Goal: Task Accomplishment & Management: Manage account settings

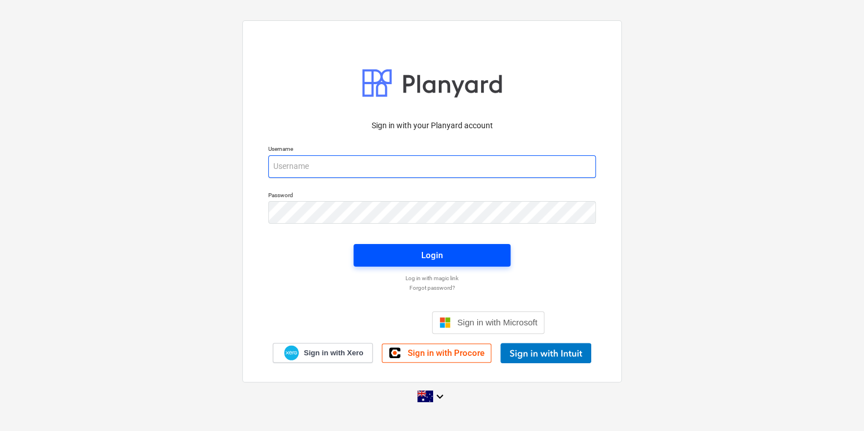
type input "[EMAIL_ADDRESS][DOMAIN_NAME]"
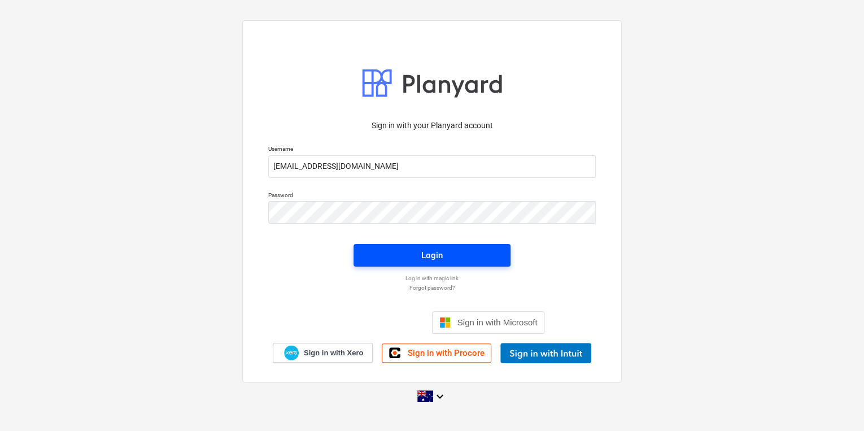
click at [433, 248] on div "Login" at bounding box center [431, 255] width 21 height 15
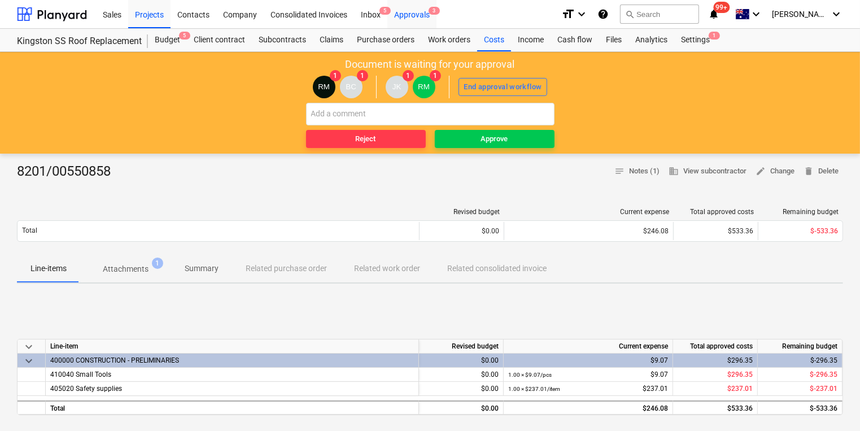
click at [413, 14] on div "Approvals 3" at bounding box center [411, 13] width 49 height 29
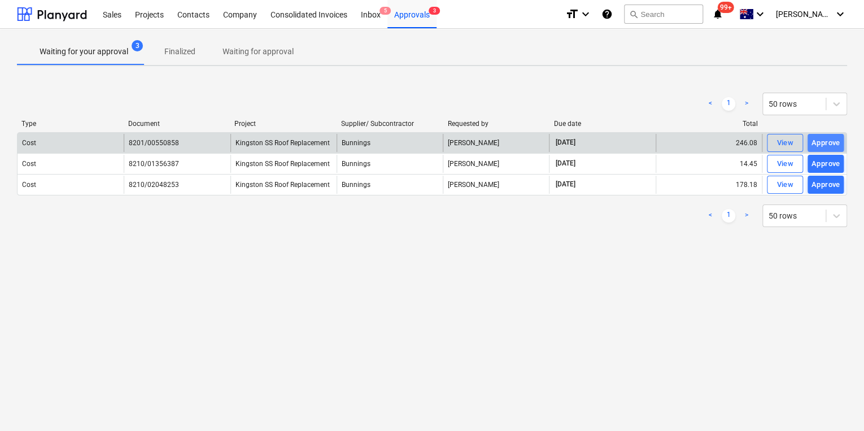
click at [819, 141] on div "Approve" at bounding box center [825, 143] width 29 height 13
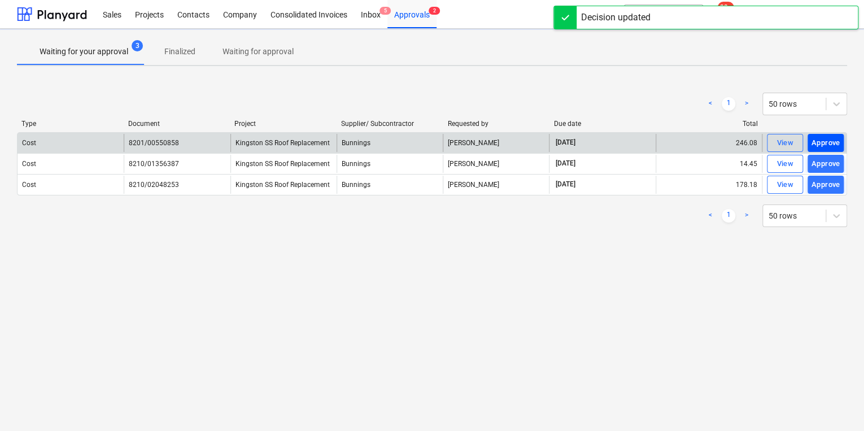
click at [824, 143] on div "Approve" at bounding box center [825, 143] width 29 height 13
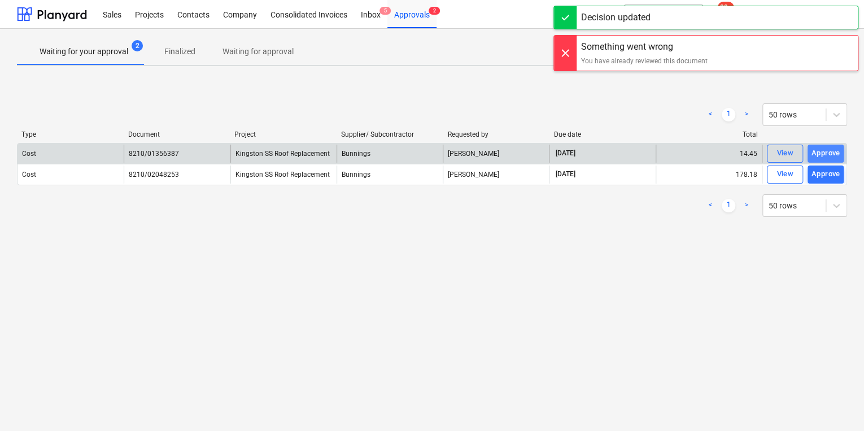
click at [821, 154] on div "Approve" at bounding box center [825, 153] width 29 height 13
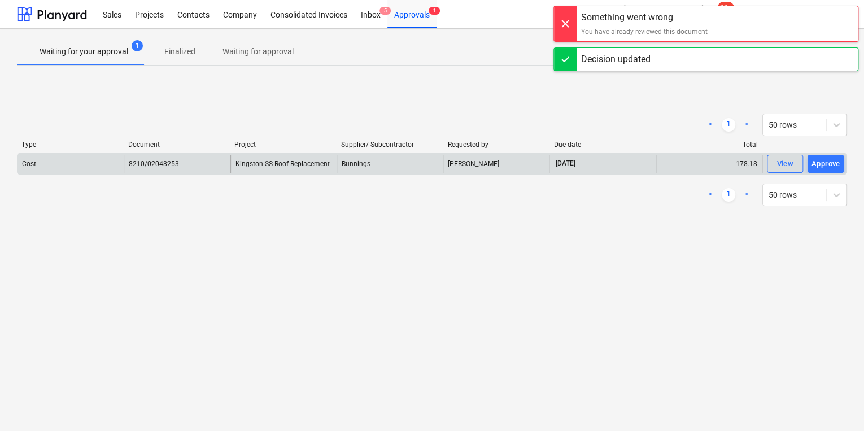
click at [825, 160] on div "Approve" at bounding box center [825, 163] width 29 height 13
